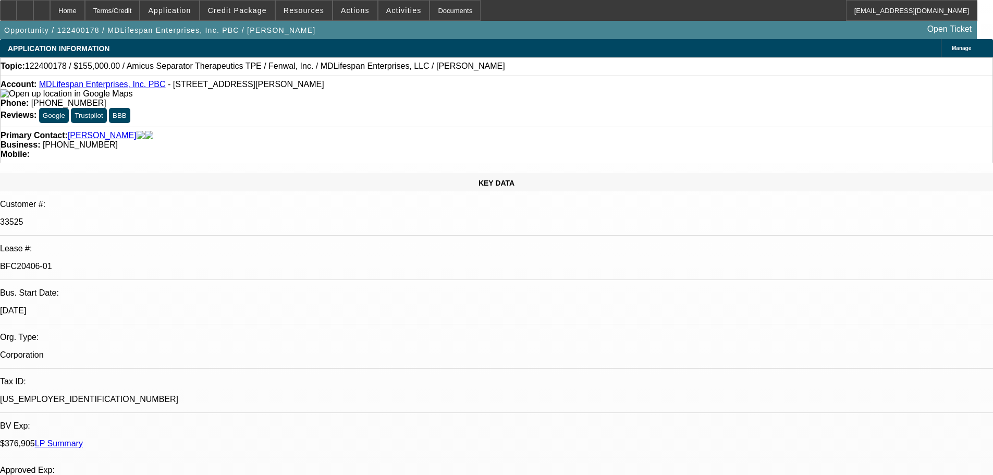
select select "0"
select select "2"
select select "0"
select select "6"
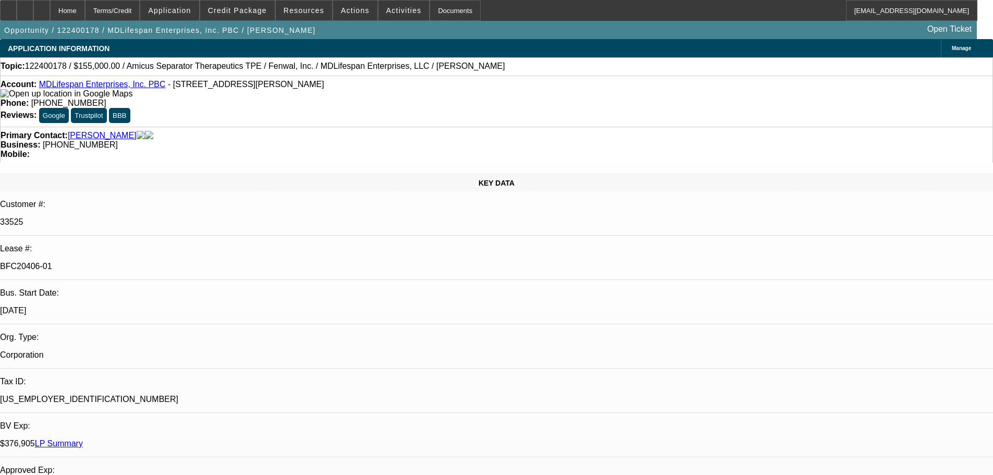
select select "0"
select select "2"
select select "0"
select select "6"
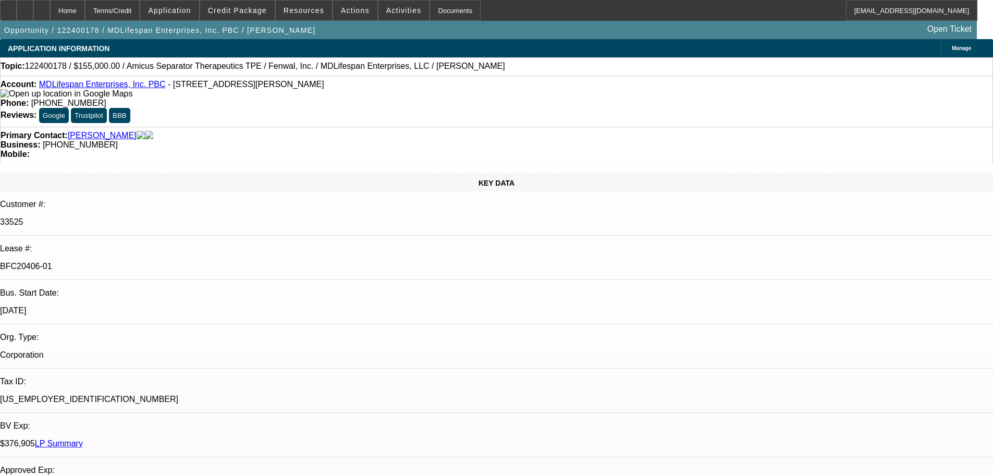
select select "0"
select select "2"
select select "0"
select select "6"
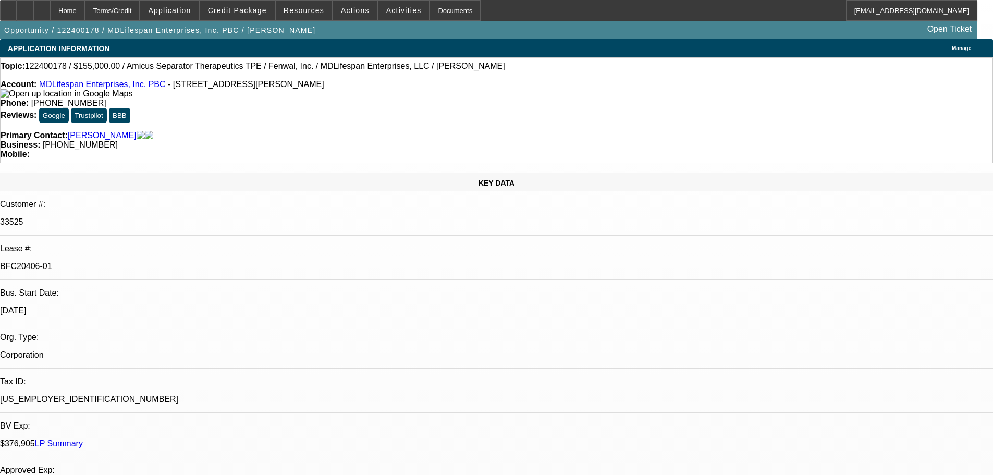
select select "0"
select select "2"
select select "0"
select select "6"
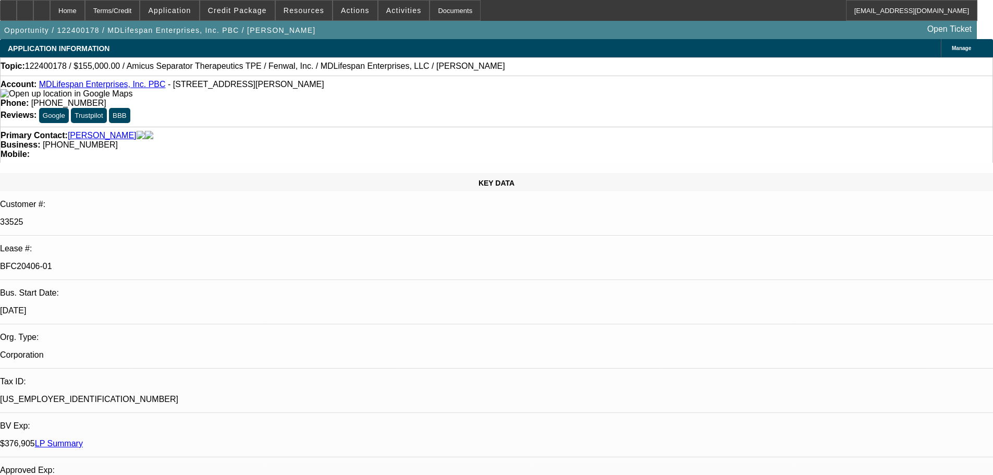
scroll to position [1835, 0]
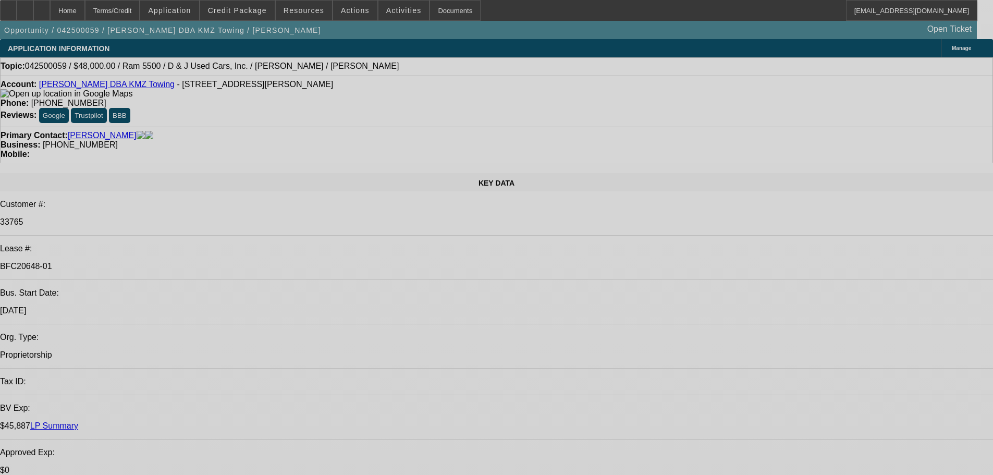
select select "0"
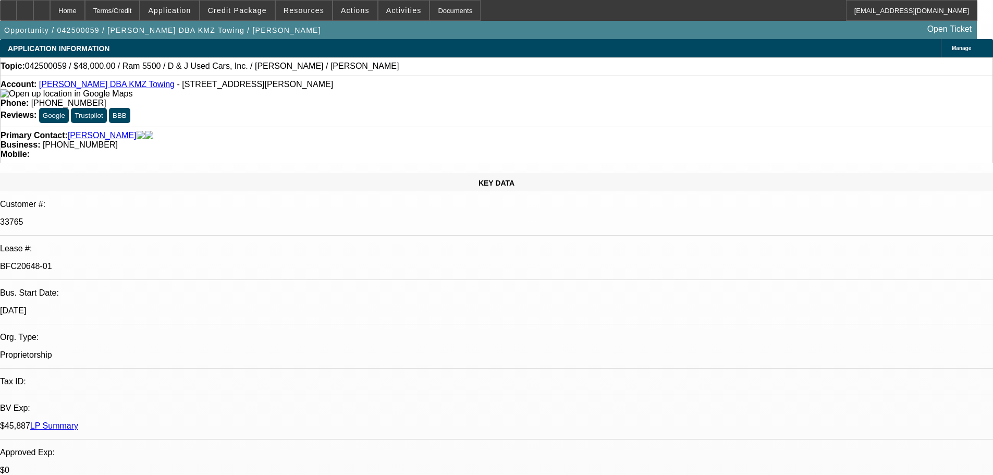
select select "2"
select select "0.1"
select select "4"
select select "0"
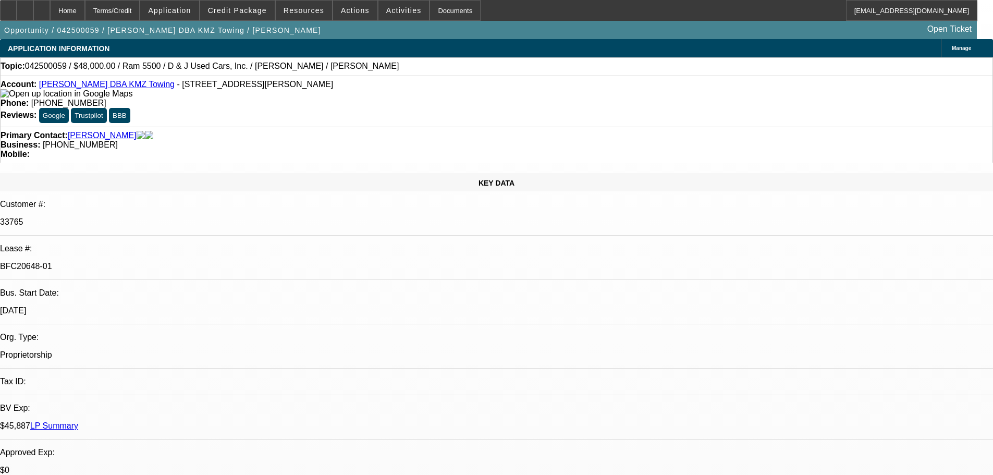
select select "2"
select select "0.1"
select select "4"
select select "0"
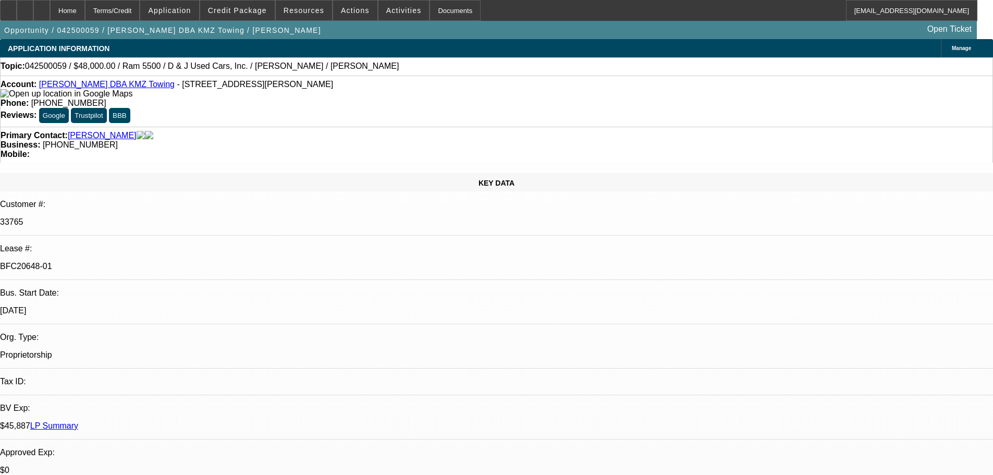
select select "0"
select select "0.1"
select select "4"
select select "0"
select select "2"
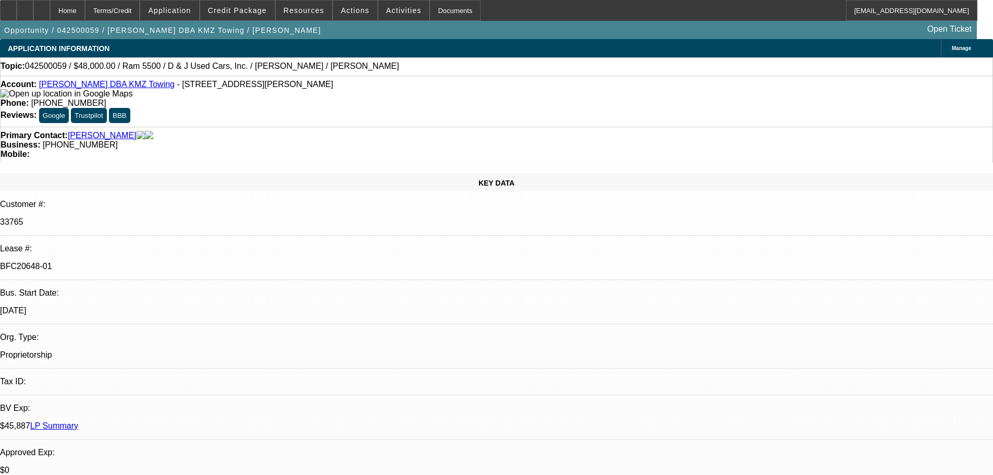
select select "2"
select select "0.1"
select select "4"
click at [248, 10] on span "Credit Package" at bounding box center [237, 10] width 59 height 8
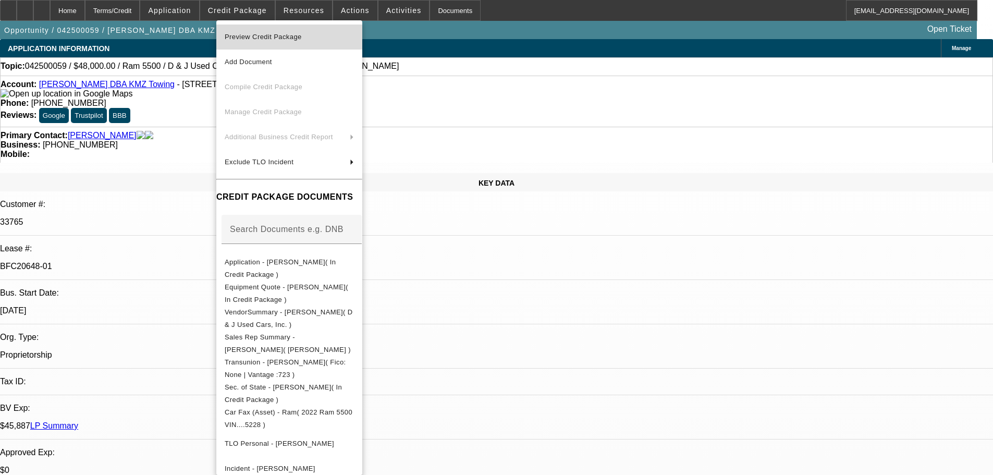
click at [354, 43] on span "Preview Credit Package" at bounding box center [289, 37] width 129 height 13
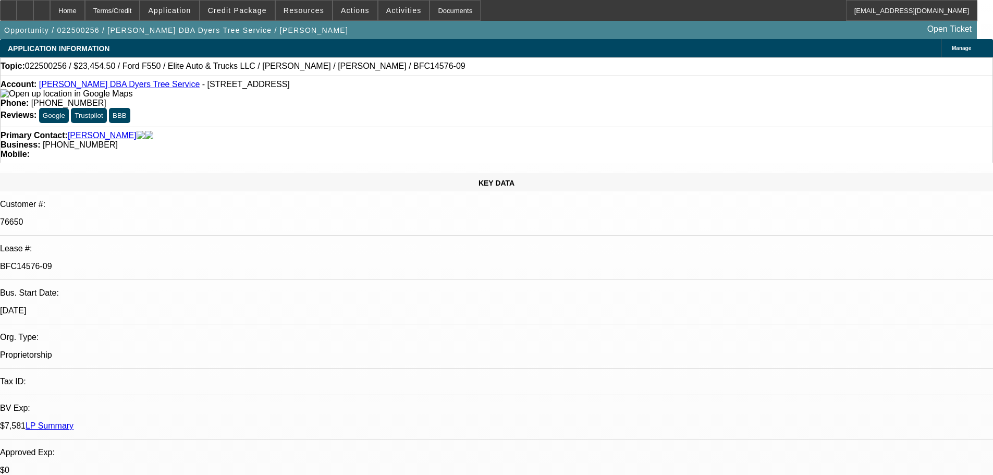
select select "0"
select select "6"
select select "0"
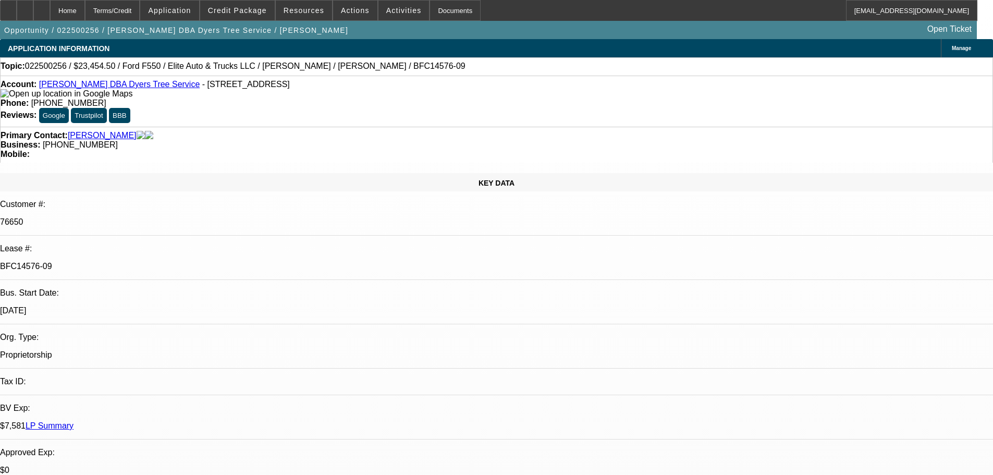
select select "0"
select select "6"
select select "0"
select select "2"
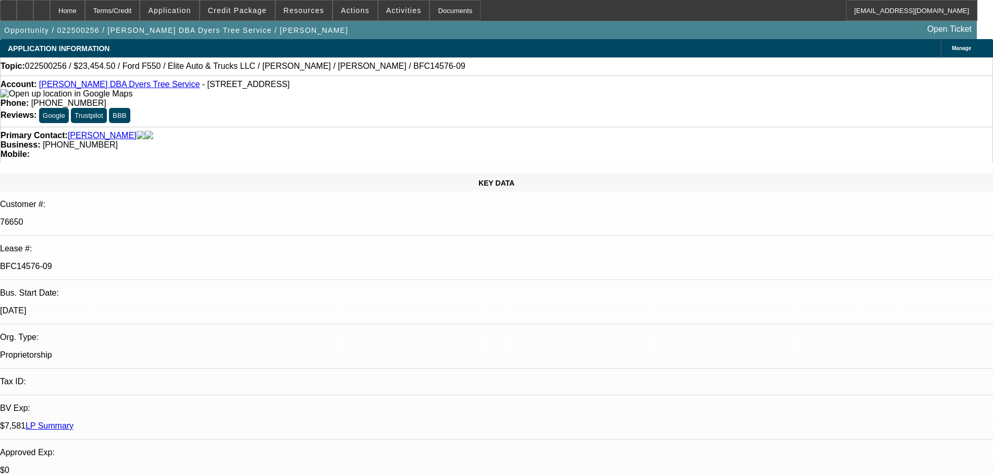
select select "2"
select select "0"
select select "6"
type input "ein"
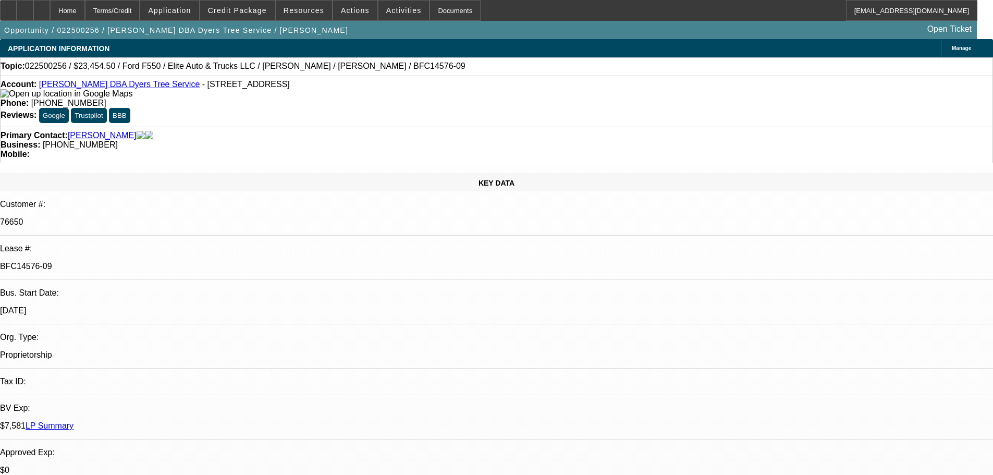
click at [252, 15] on span at bounding box center [237, 10] width 75 height 25
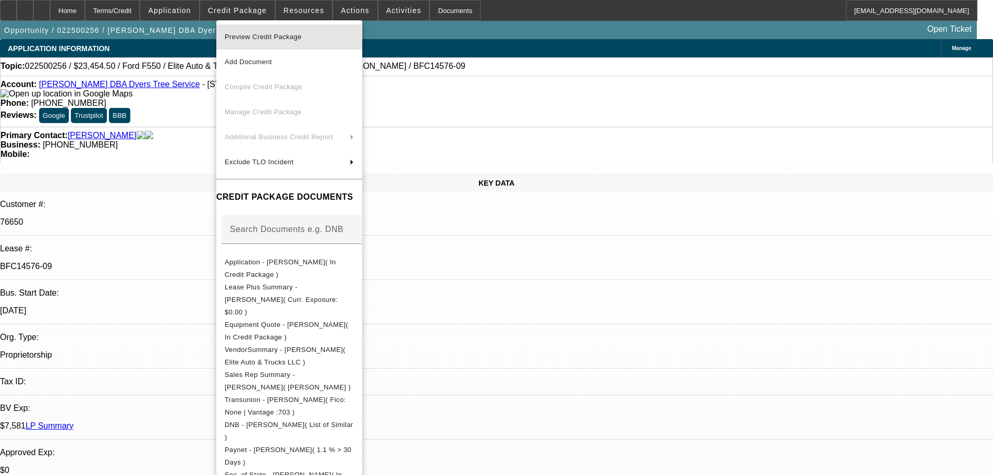
click at [255, 39] on span "Preview Credit Package" at bounding box center [263, 37] width 77 height 8
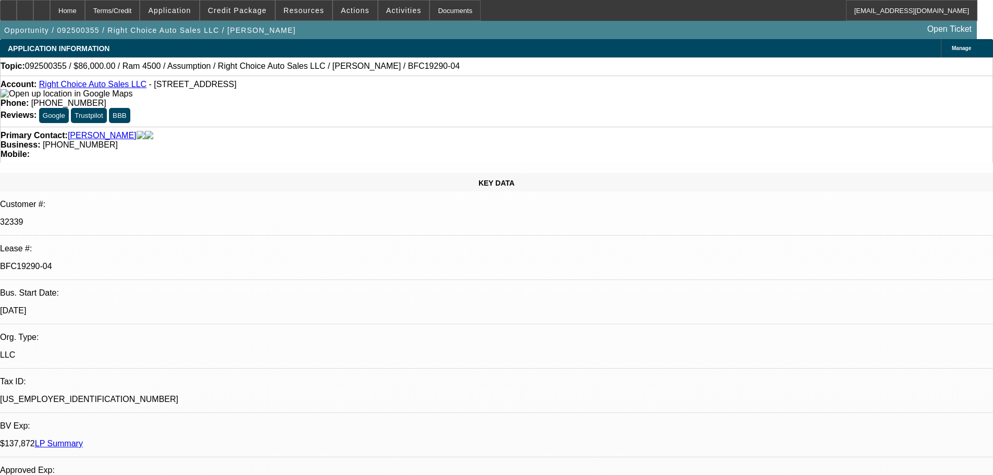
select select "0"
select select "2"
select select "0"
select select "4"
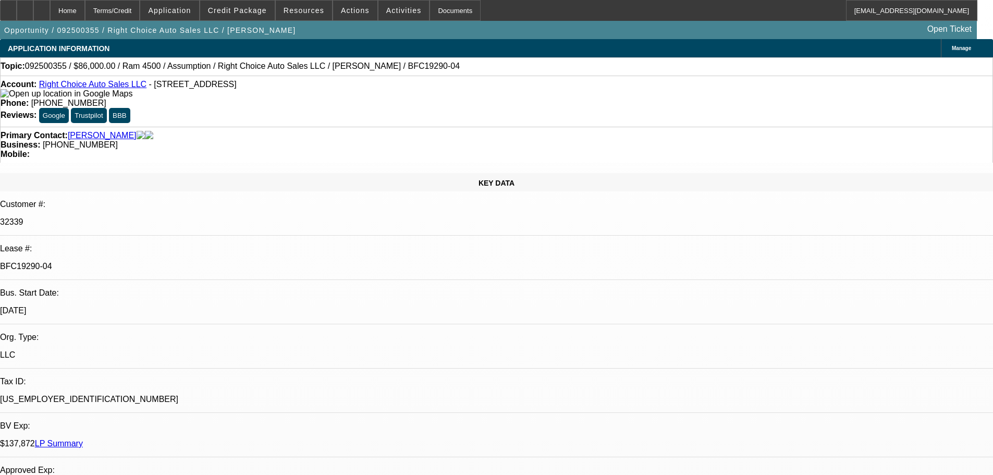
select select "0"
select select "2"
select select "0"
select select "4"
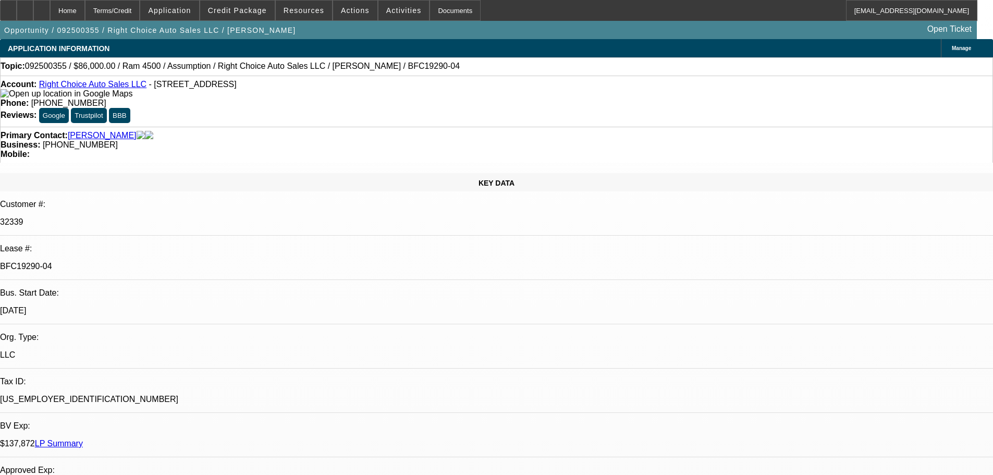
select select "0"
select select "2"
select select "0.1"
select select "4"
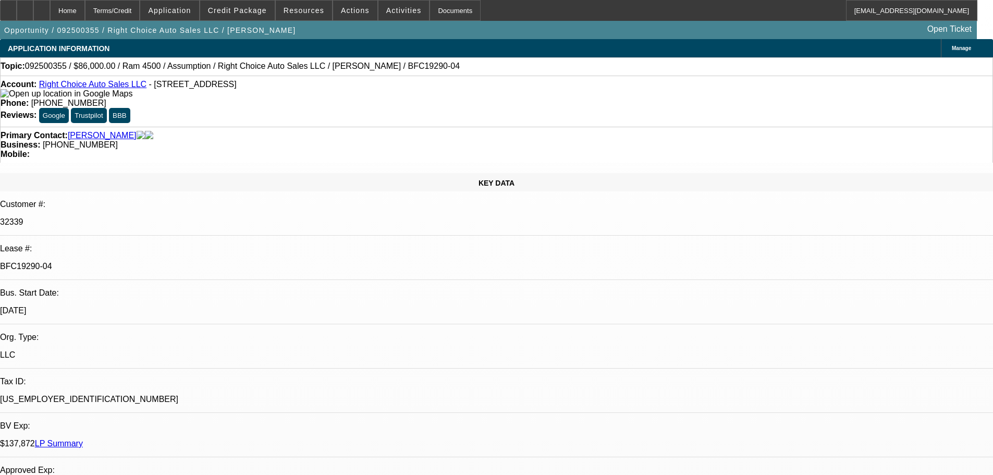
select select "0"
select select "2"
select select "0.1"
select select "4"
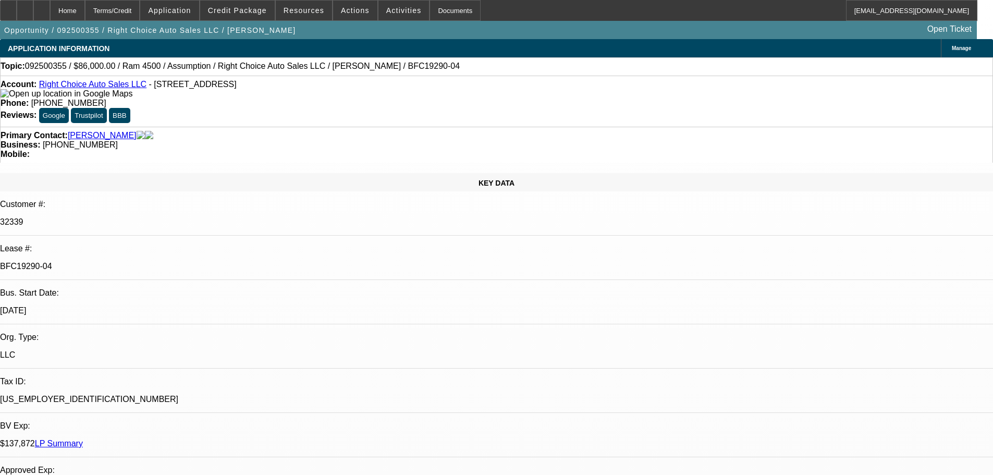
scroll to position [52, 0]
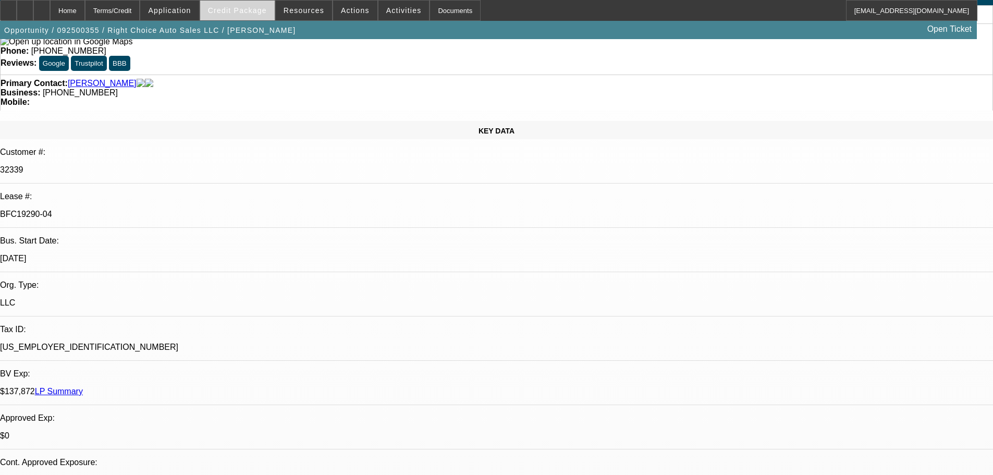
click at [248, 9] on span "Credit Package" at bounding box center [237, 10] width 59 height 8
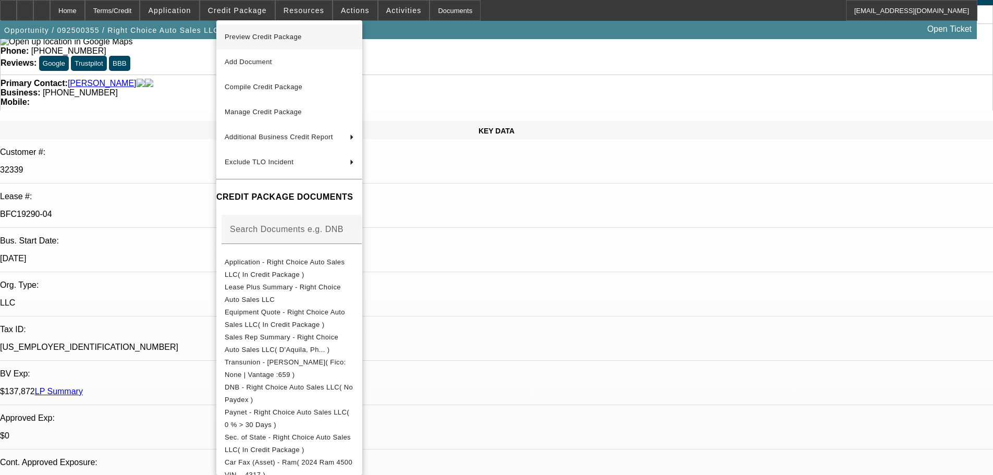
click at [266, 37] on span "Preview Credit Package" at bounding box center [263, 37] width 77 height 8
